Goal: Check status: Check status

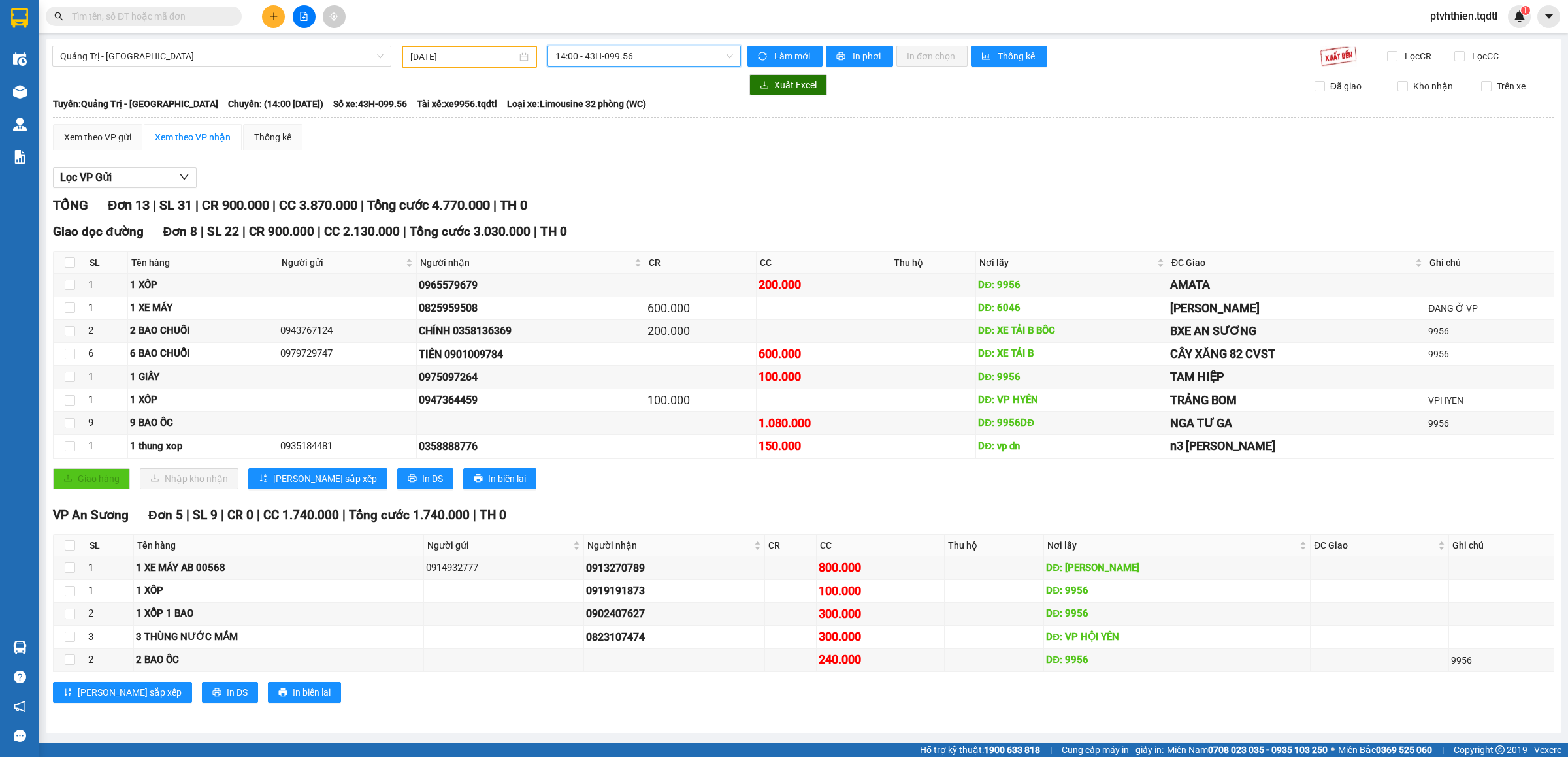
scroll to position [2, 0]
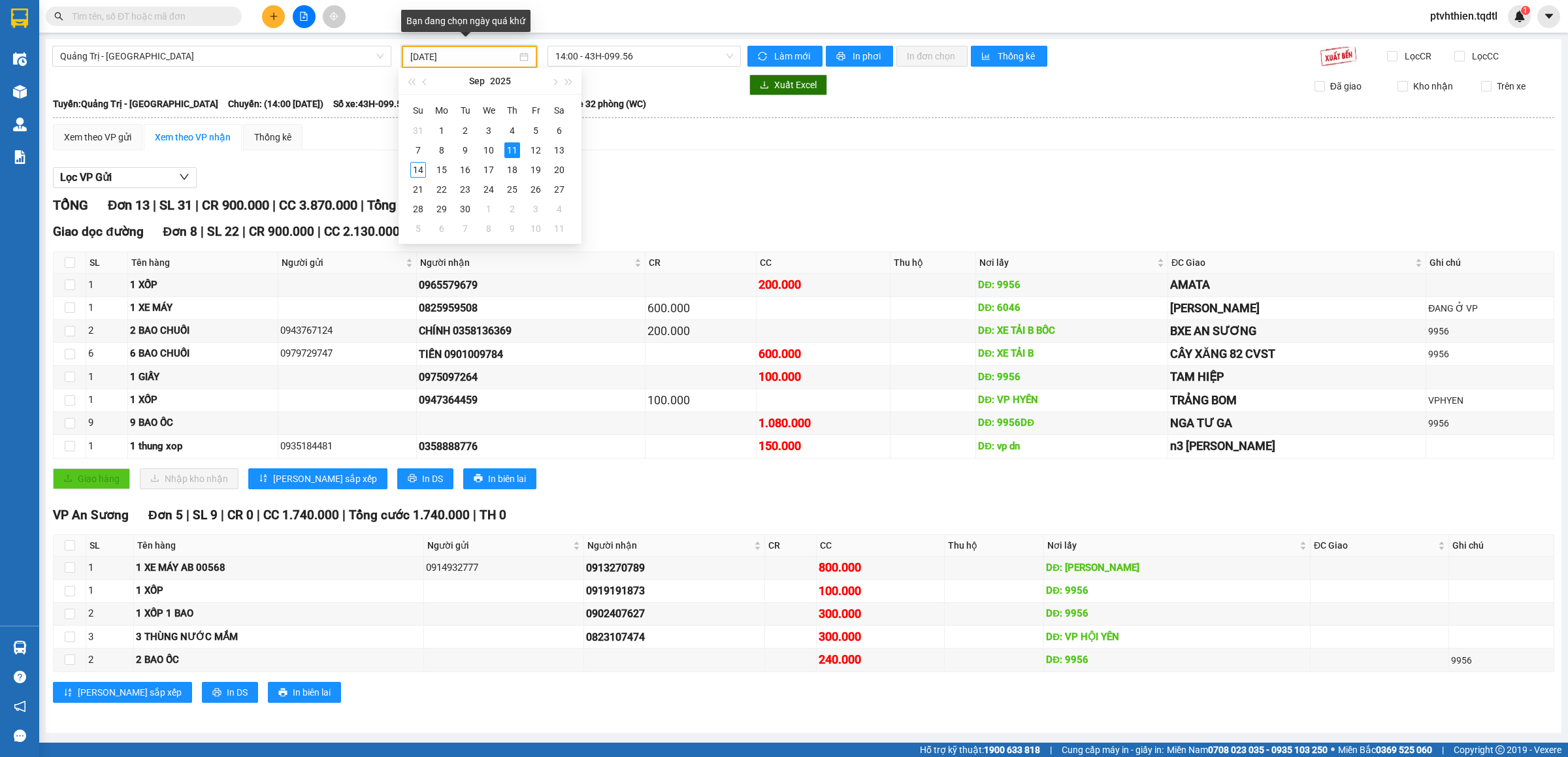
click at [498, 52] on input "[DATE]" at bounding box center [463, 56] width 106 height 14
click at [487, 150] on div "10" at bounding box center [488, 150] width 15 height 15
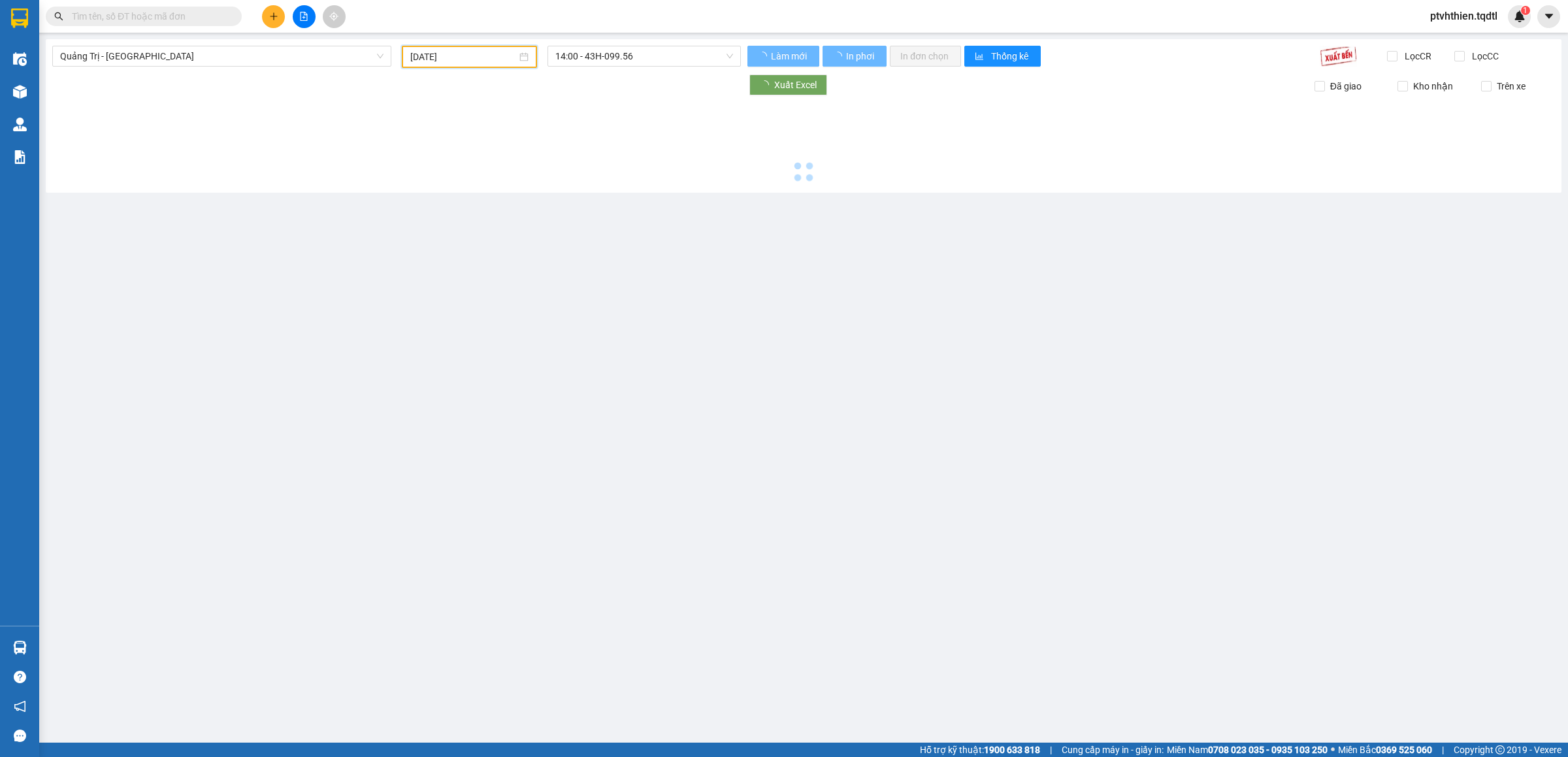
type input "[DATE]"
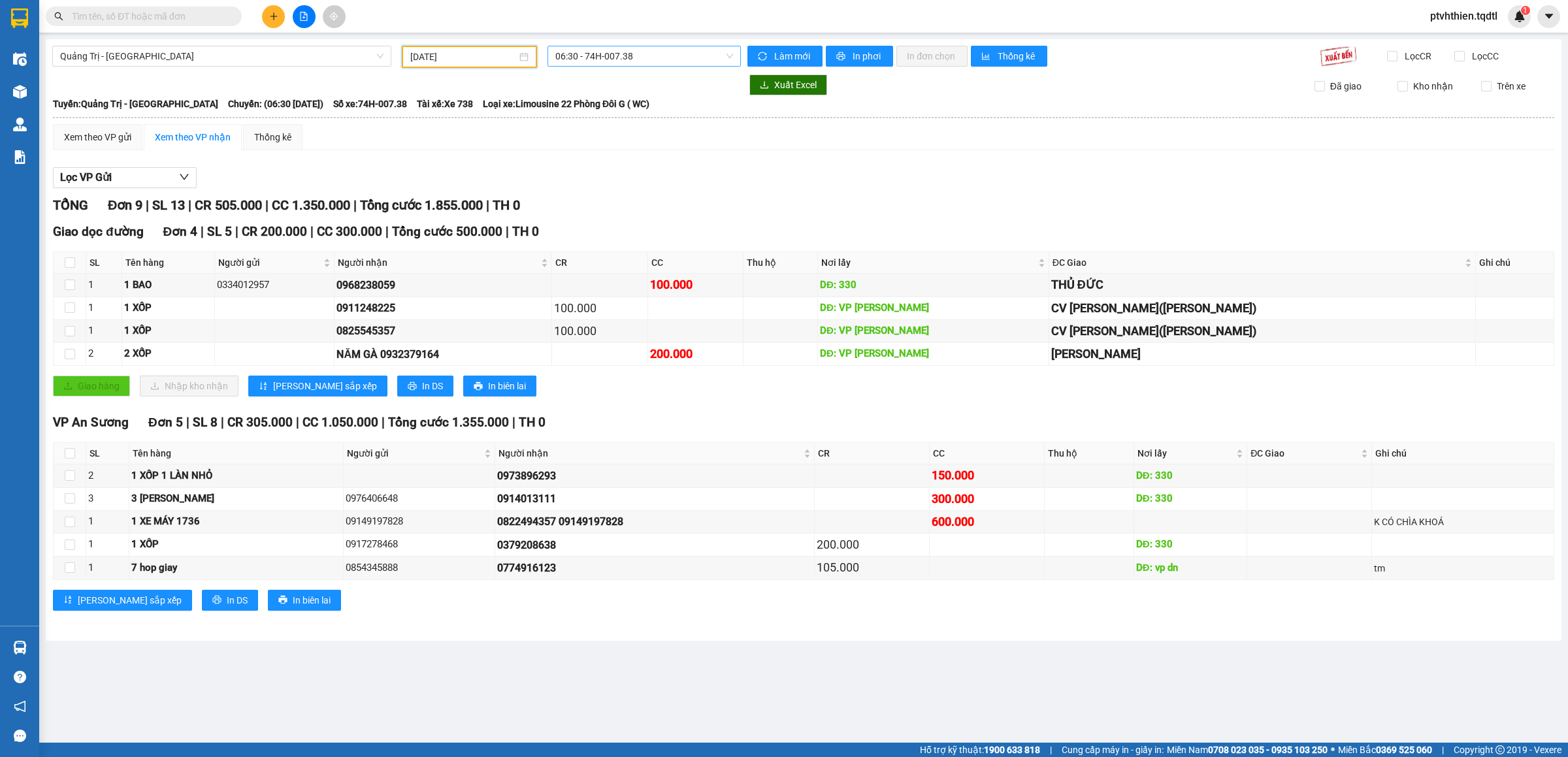
click at [661, 60] on span "06:30 - 74H-007.38" at bounding box center [644, 56] width 178 height 20
click at [618, 164] on div "13:50 - 74H-025.91" at bounding box center [614, 165] width 117 height 14
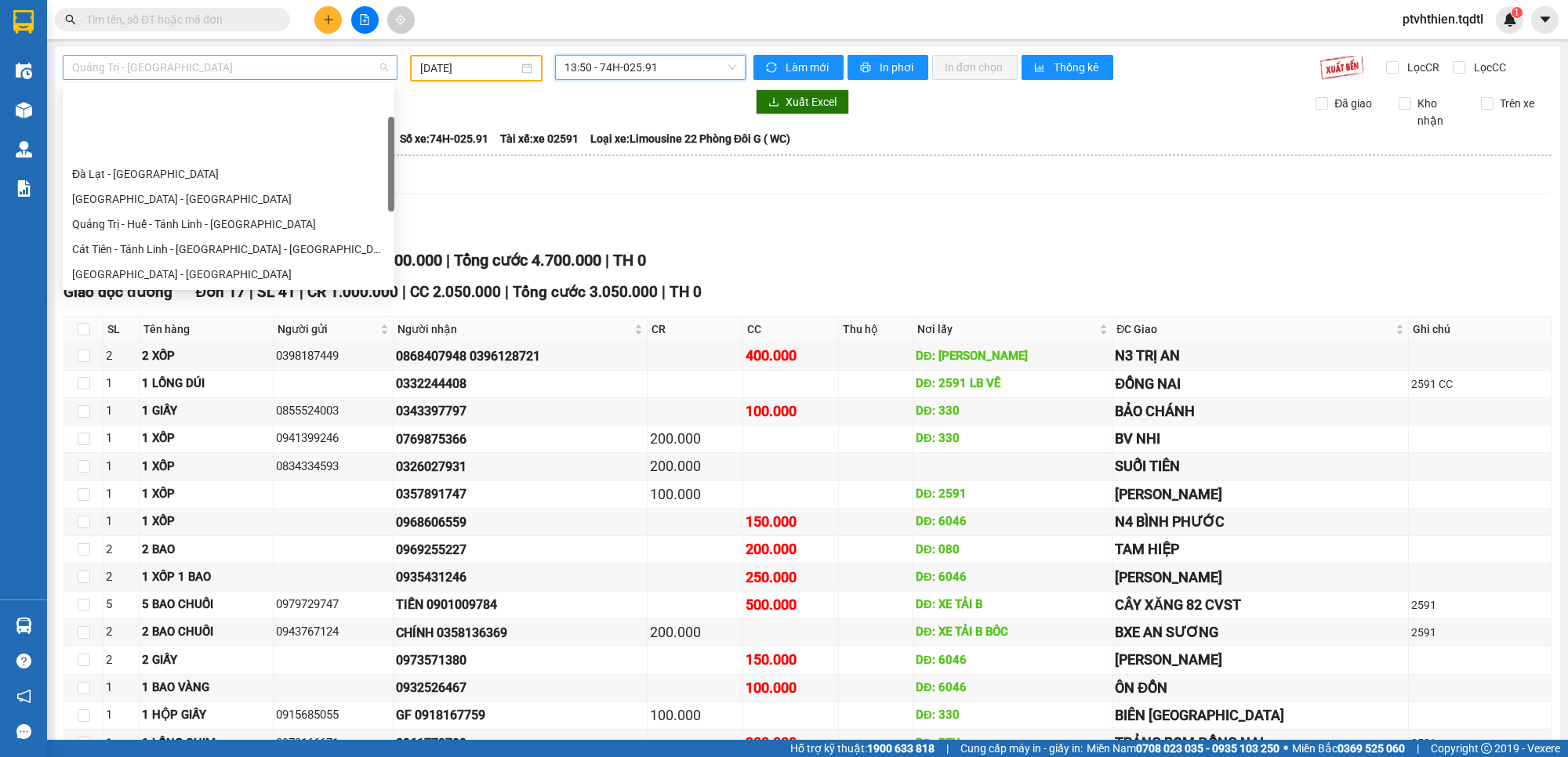
click at [256, 67] on span "Quảng Trị - [GEOGRAPHIC_DATA]" at bounding box center [229, 67] width 316 height 24
click at [143, 265] on div "[GEOGRAPHIC_DATA] - [GEOGRAPHIC_DATA]" at bounding box center [227, 273] width 312 height 17
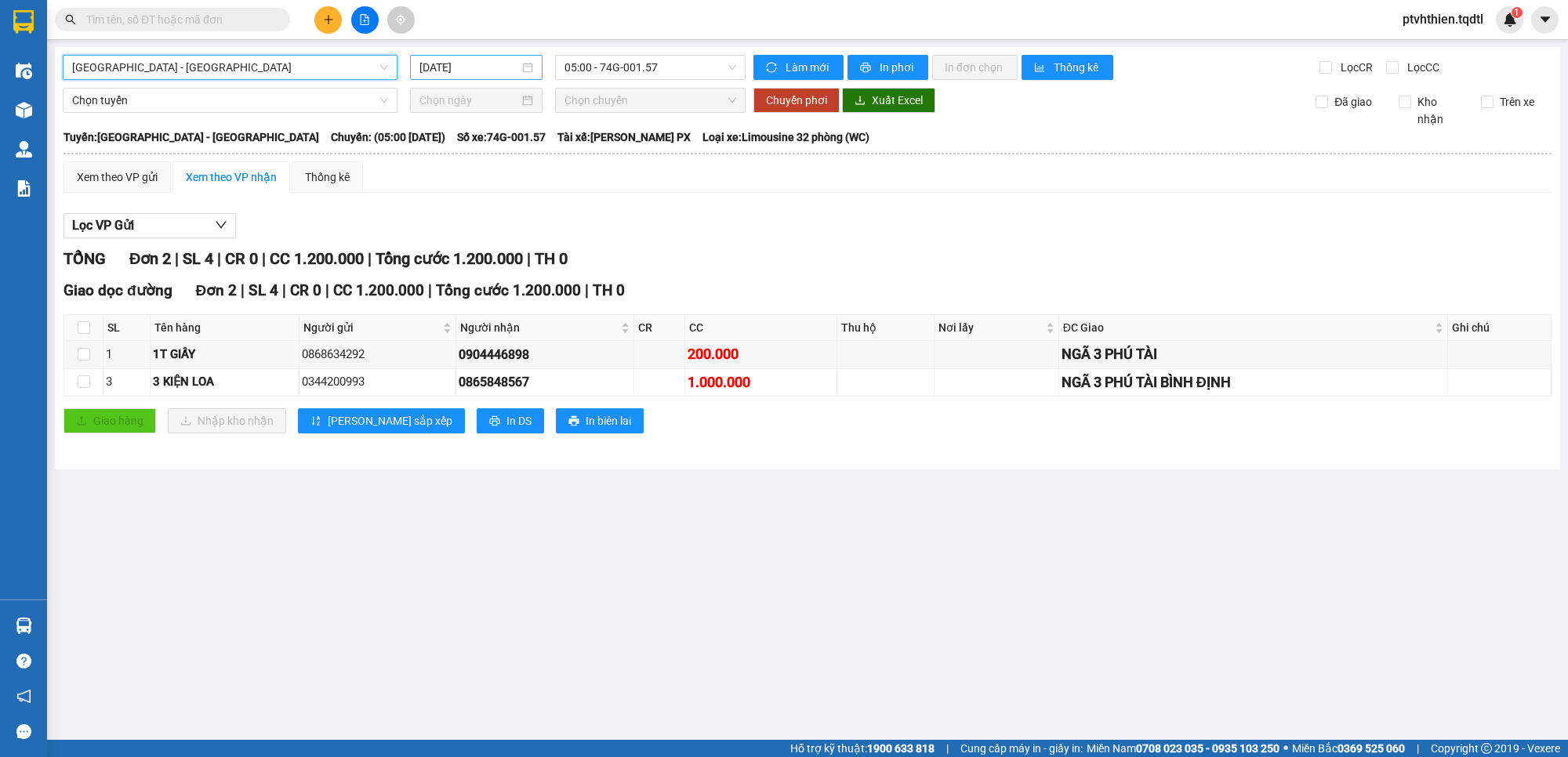
click at [504, 66] on input "[DATE]" at bounding box center [469, 66] width 100 height 17
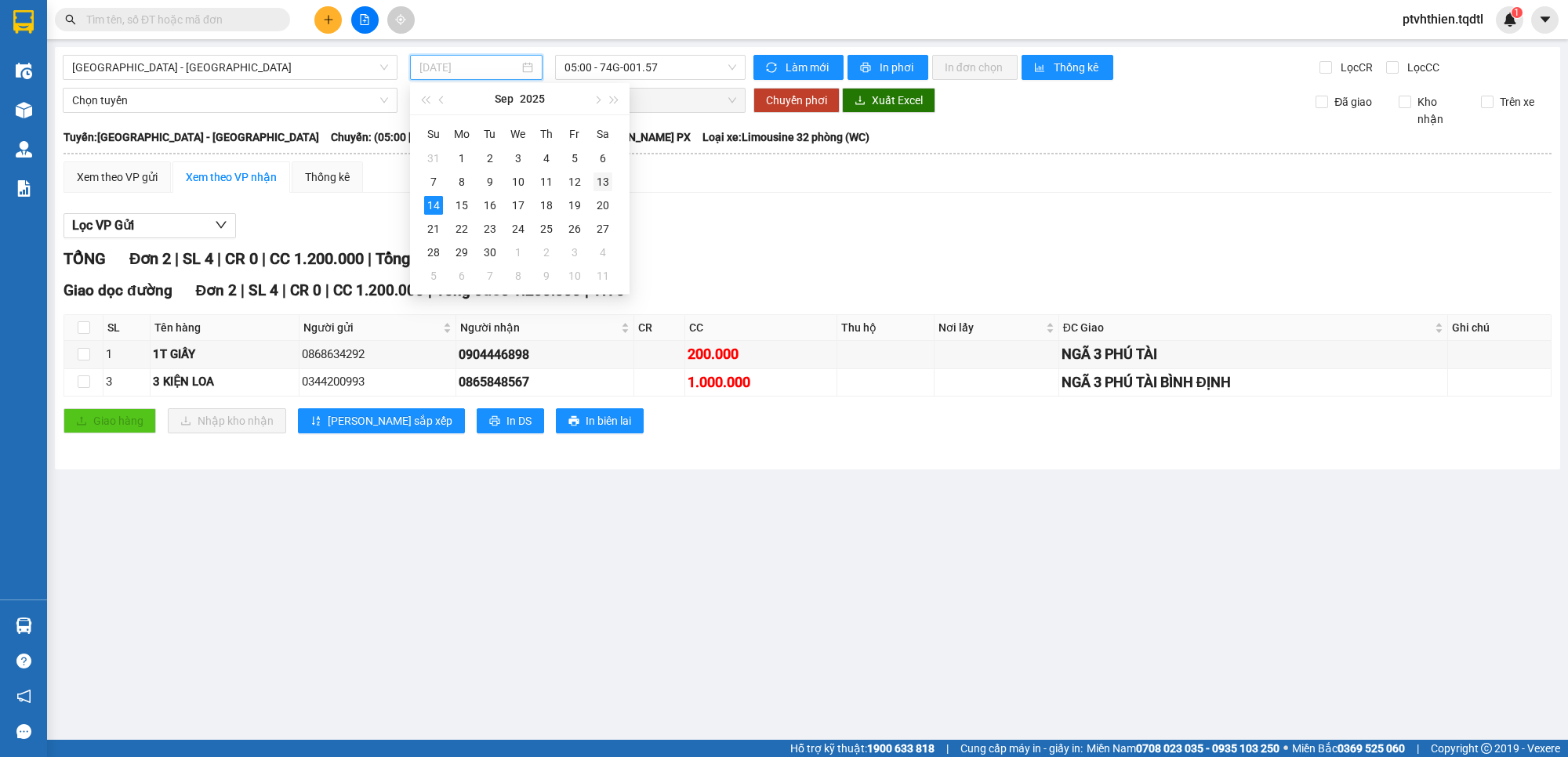
click at [600, 184] on div "13" at bounding box center [603, 181] width 19 height 19
type input "[DATE]"
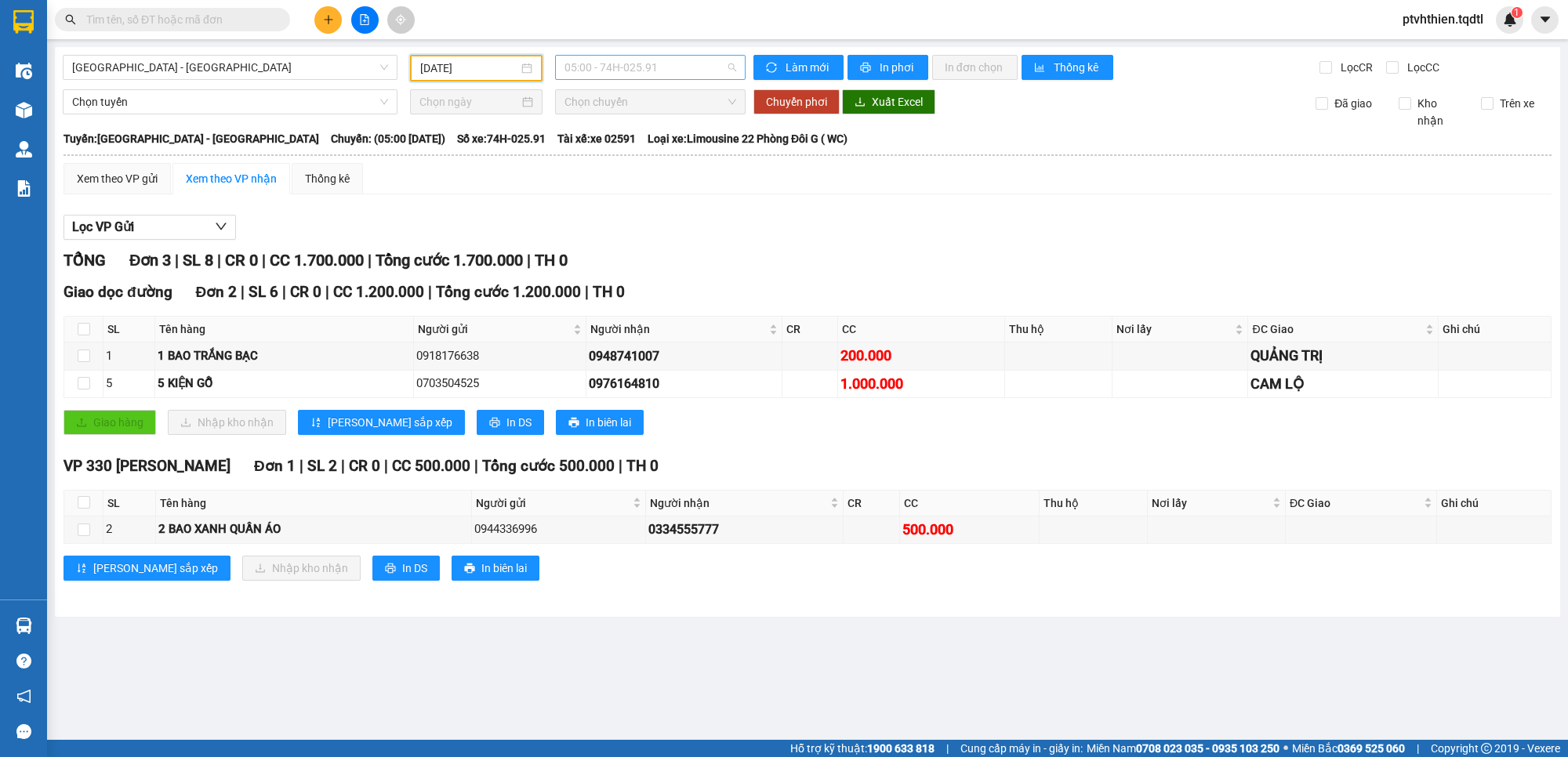
click at [678, 64] on span "05:00 - 74H-025.91" at bounding box center [650, 67] width 172 height 24
click at [655, 118] on div "05:00 - 74H-025.91" at bounding box center [626, 123] width 122 height 17
